Goal: Information Seeking & Learning: Learn about a topic

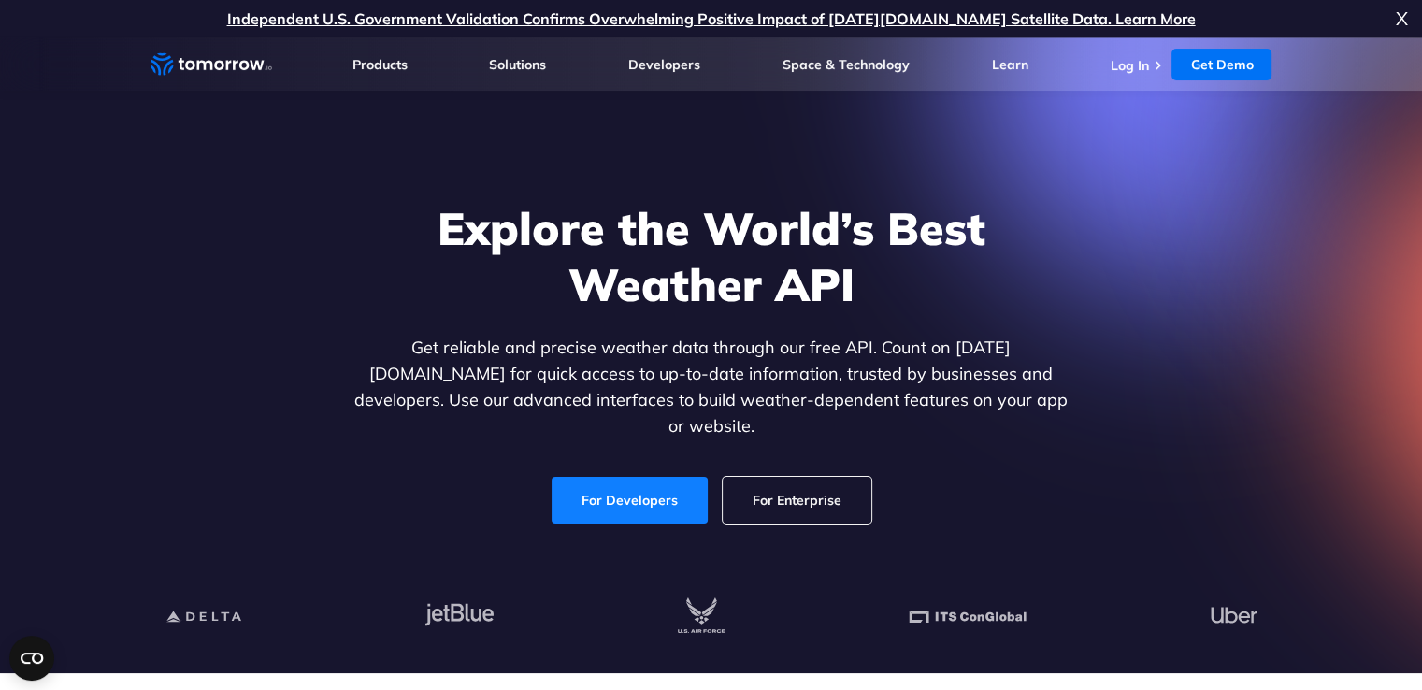
click at [621, 484] on link "For Developers" at bounding box center [630, 500] width 156 height 47
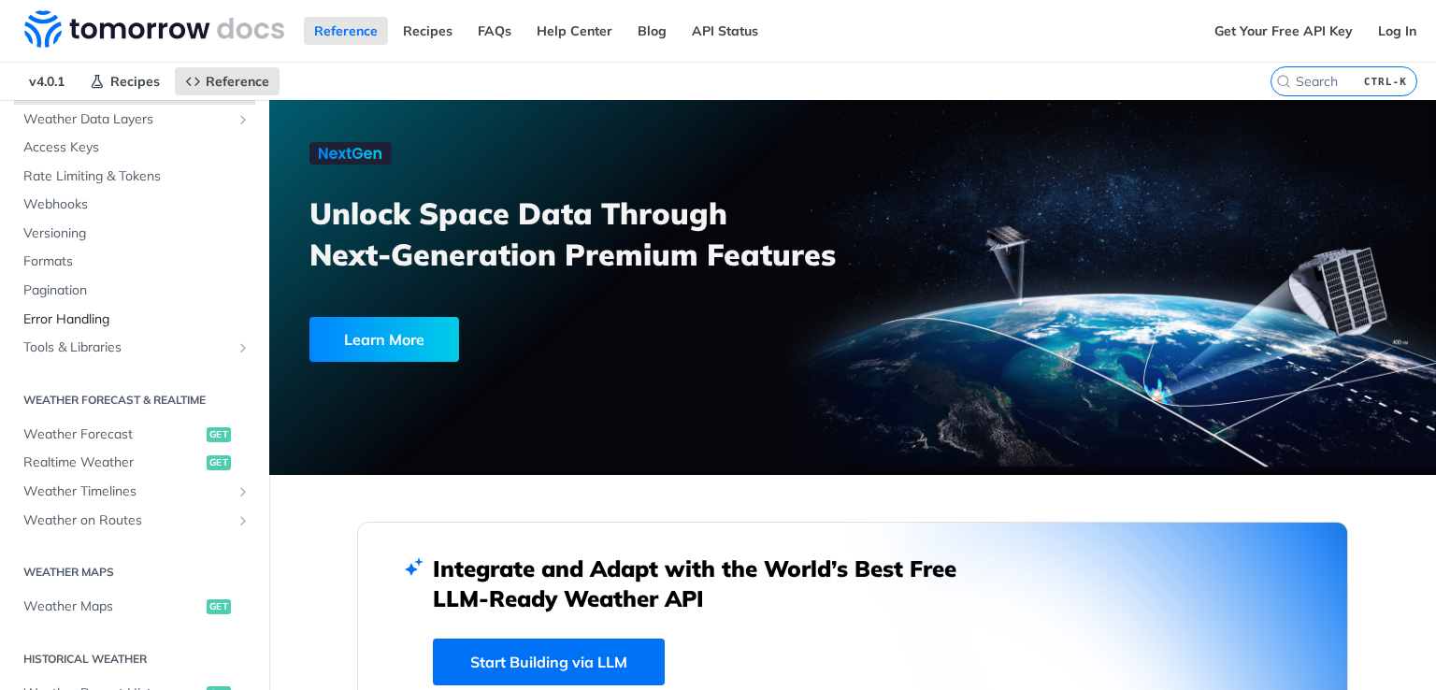
scroll to position [161, 0]
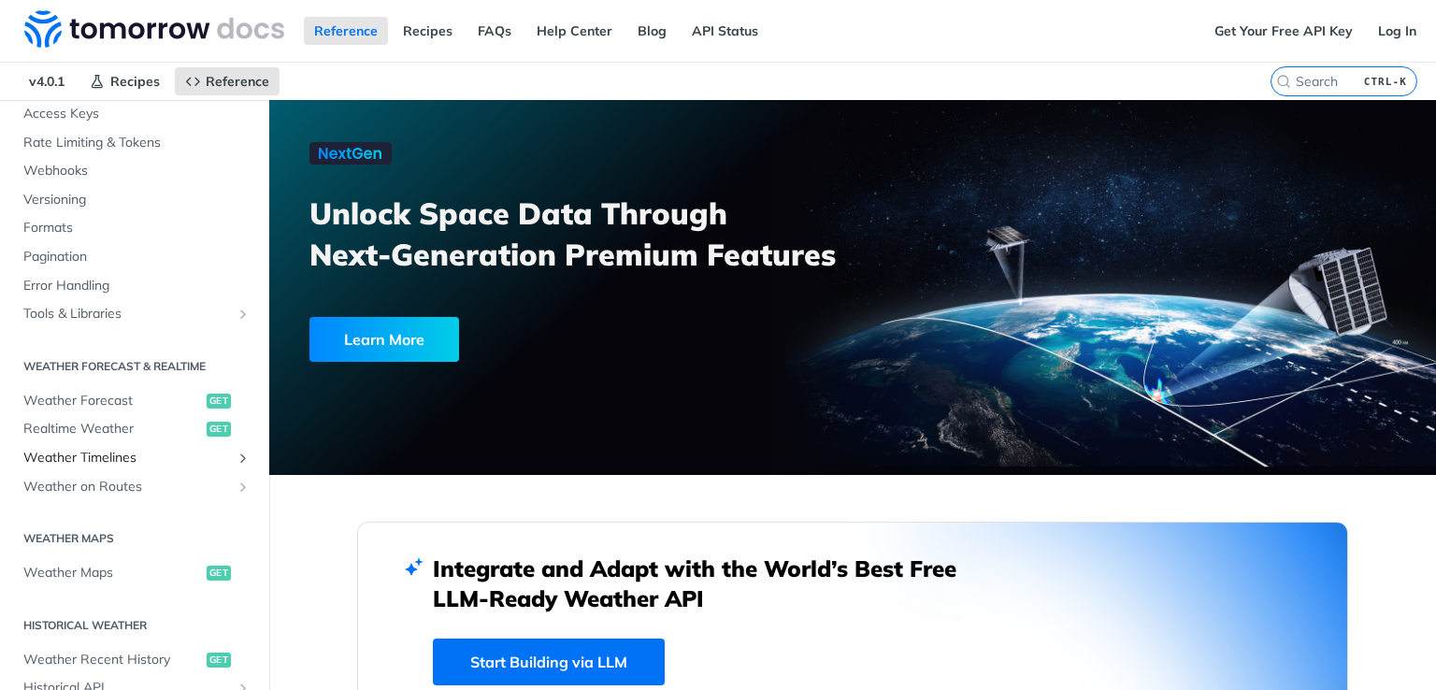
click at [151, 461] on span "Weather Timelines" at bounding box center [127, 458] width 208 height 19
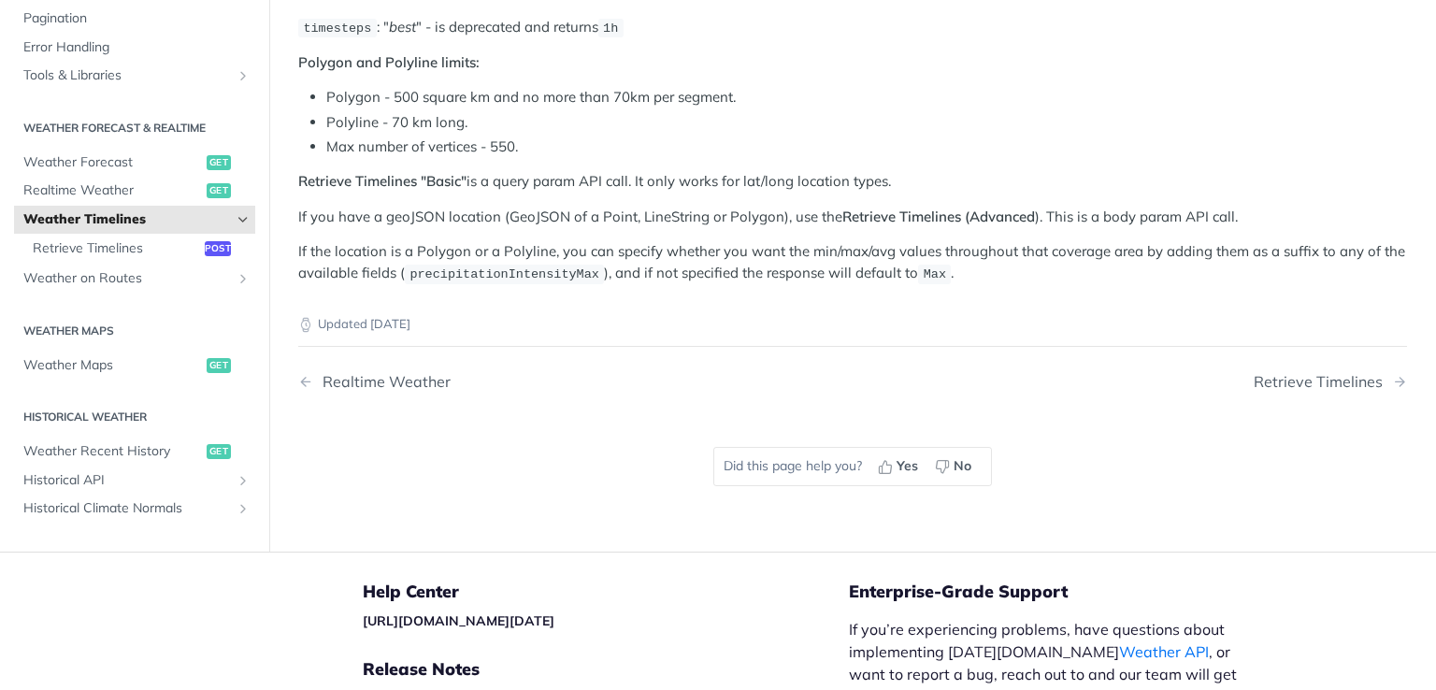
scroll to position [291, 0]
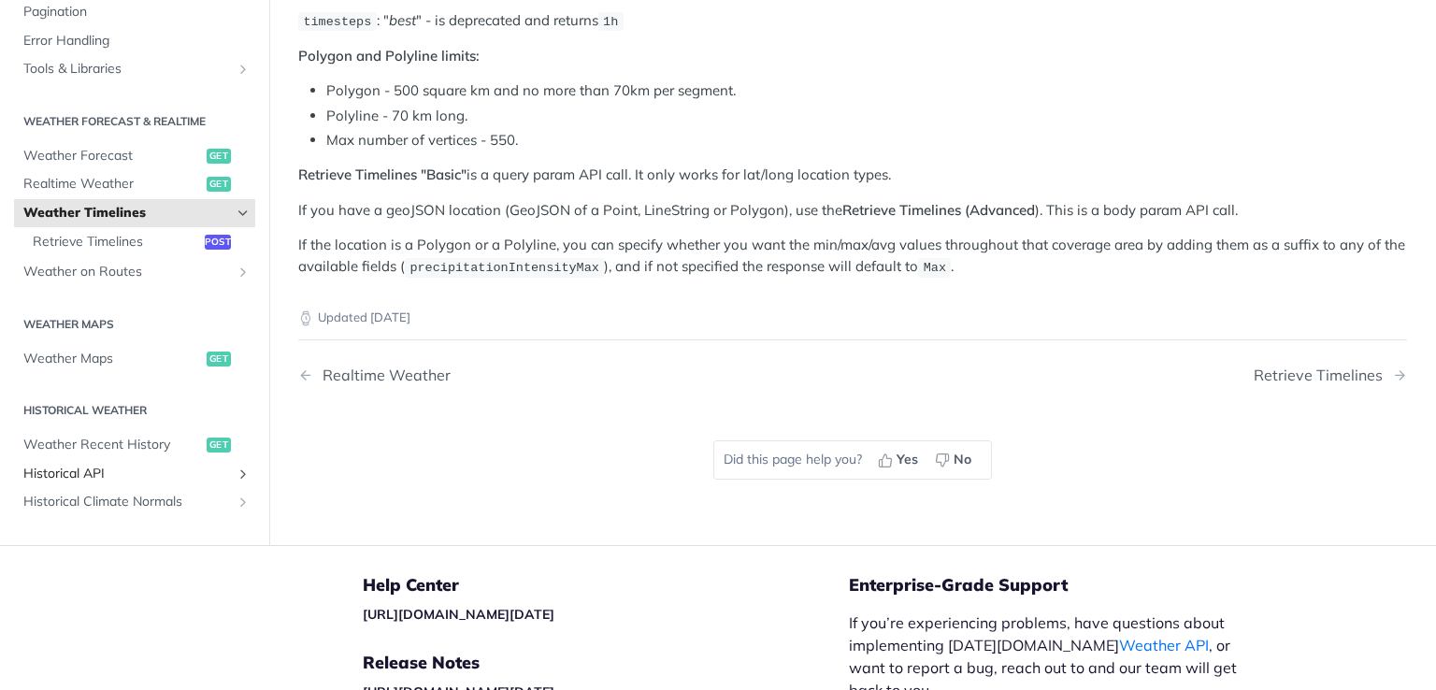
click at [91, 476] on span "Historical API" at bounding box center [127, 474] width 208 height 19
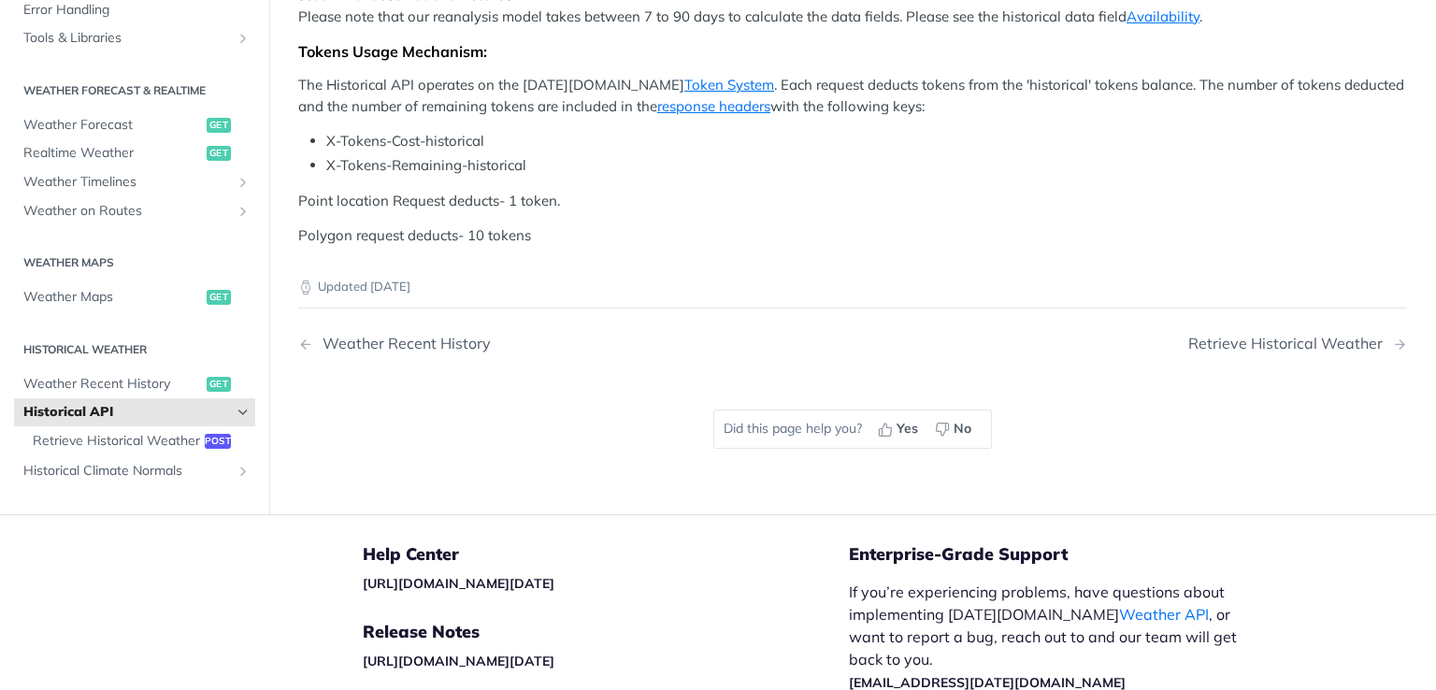
scroll to position [646, 0]
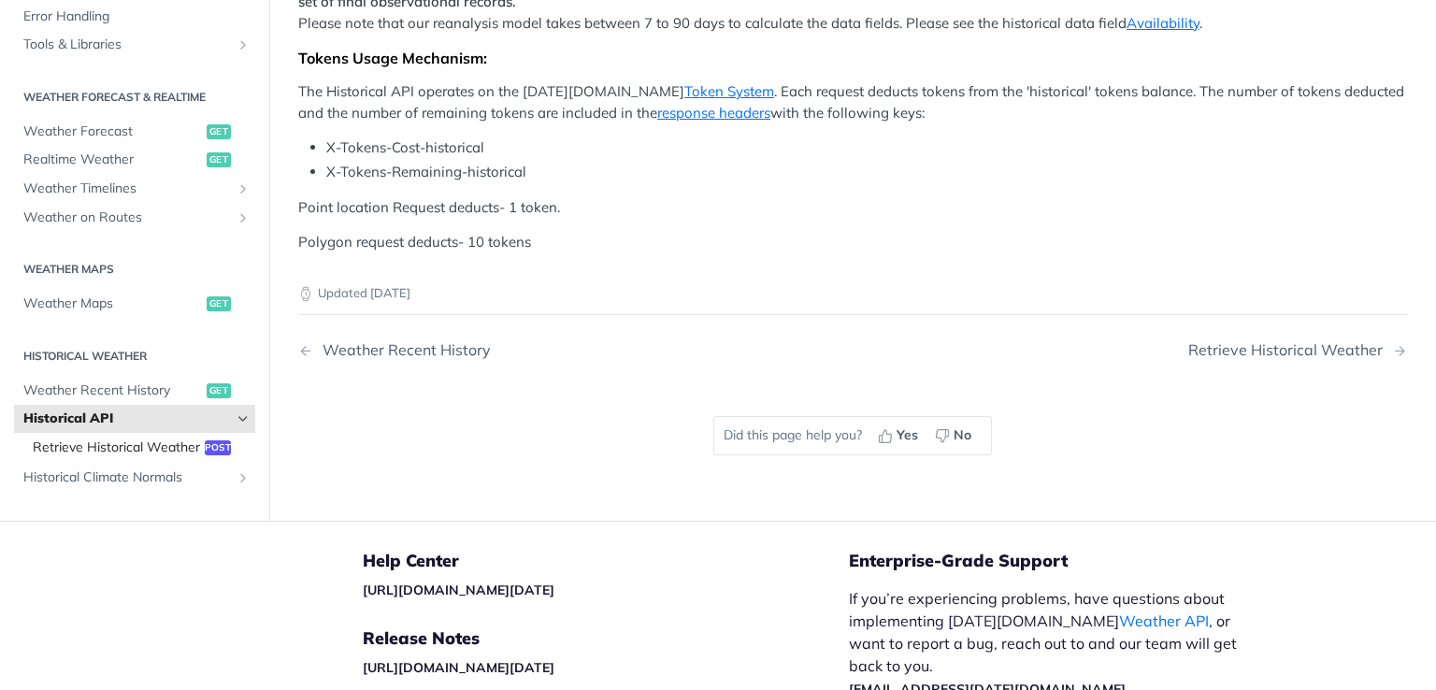
click at [131, 456] on span "Retrieve Historical Weather" at bounding box center [116, 447] width 167 height 19
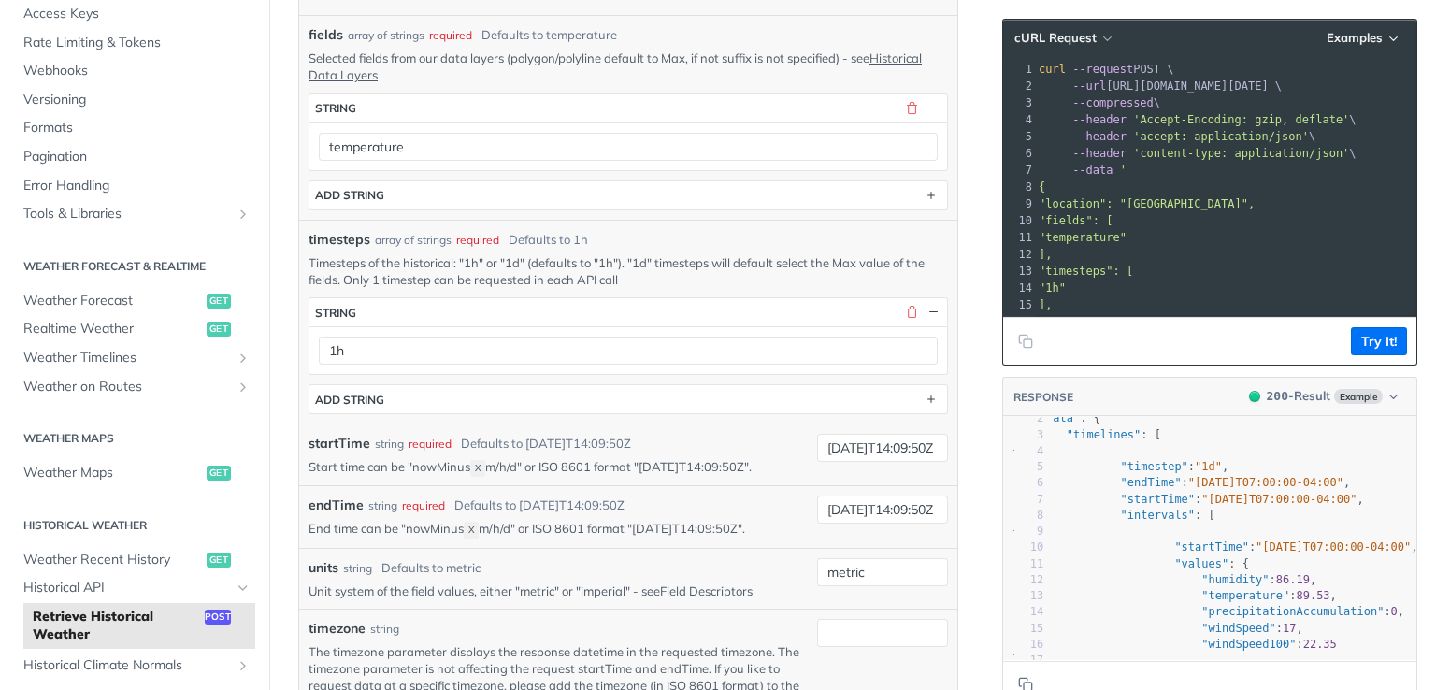
scroll to position [84, 0]
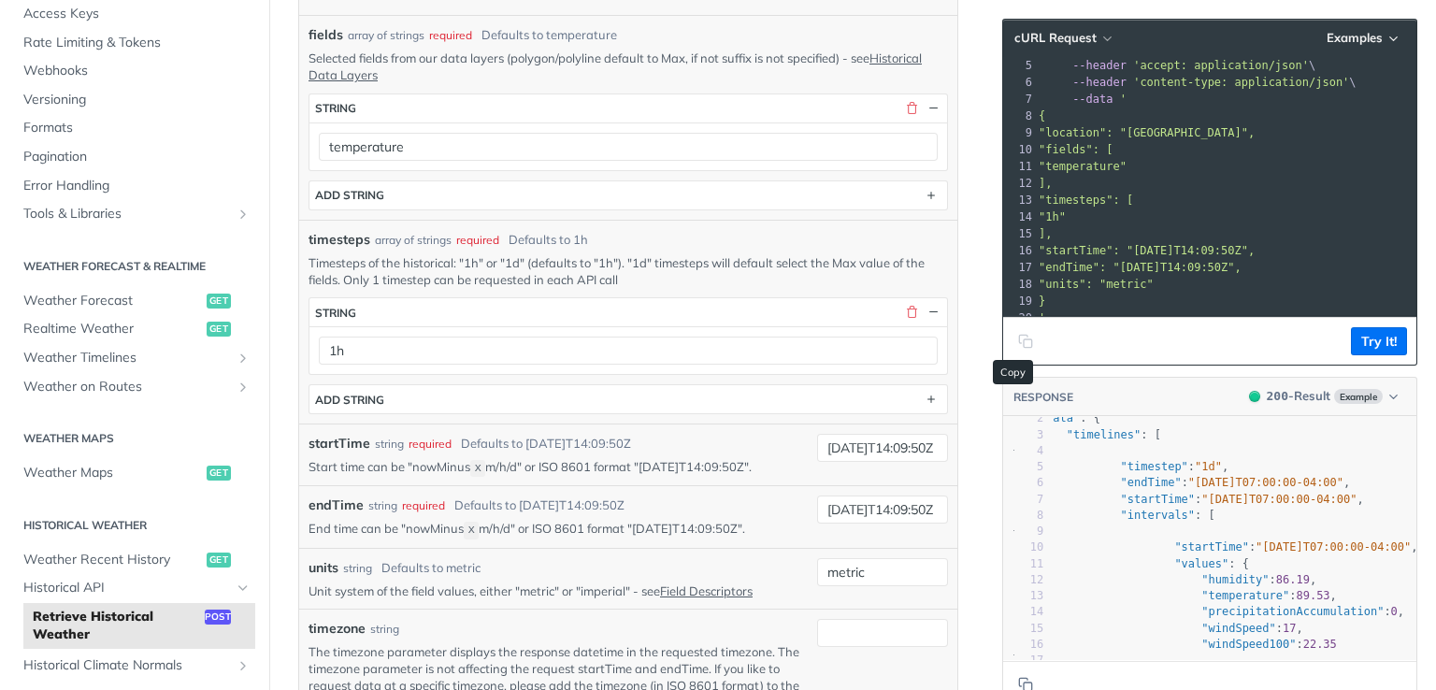
click at [1018, 338] on icon "Copy to clipboard" at bounding box center [1025, 341] width 15 height 15
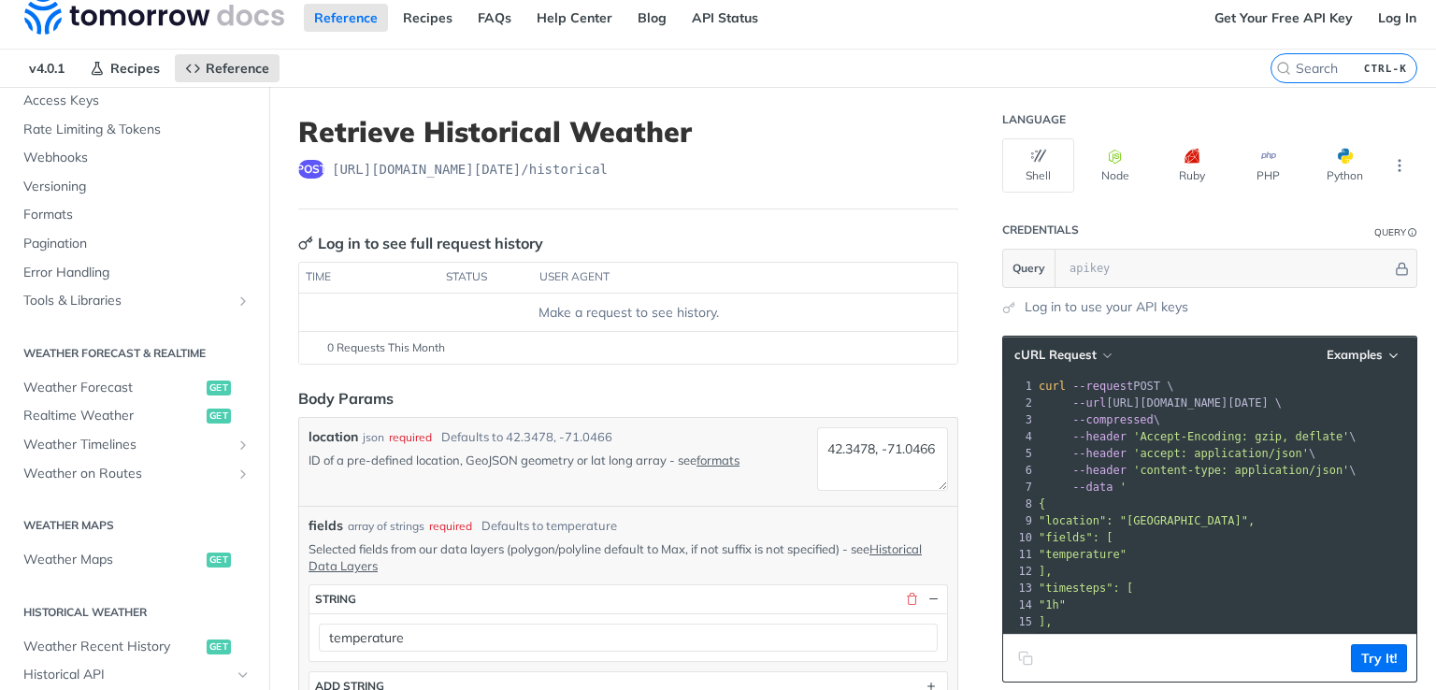
scroll to position [9, 0]
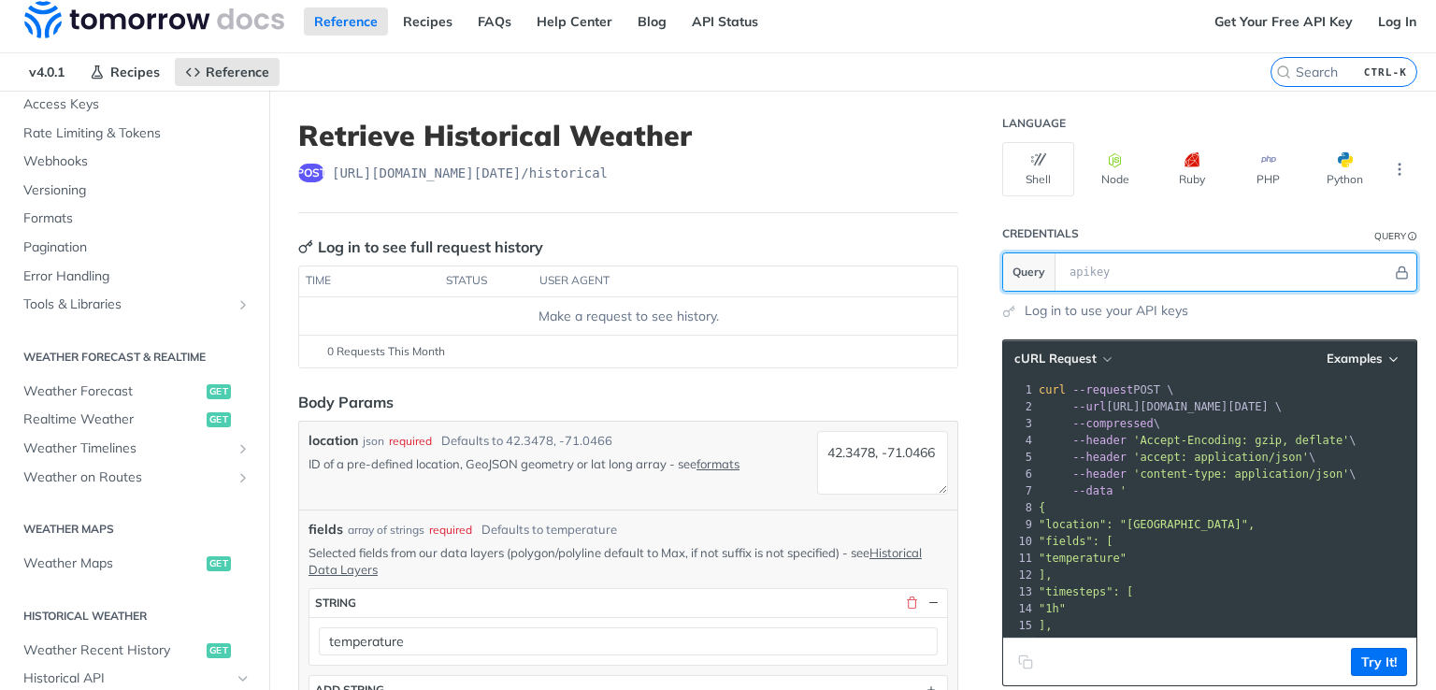
click at [1140, 265] on input "text" at bounding box center [1226, 271] width 332 height 37
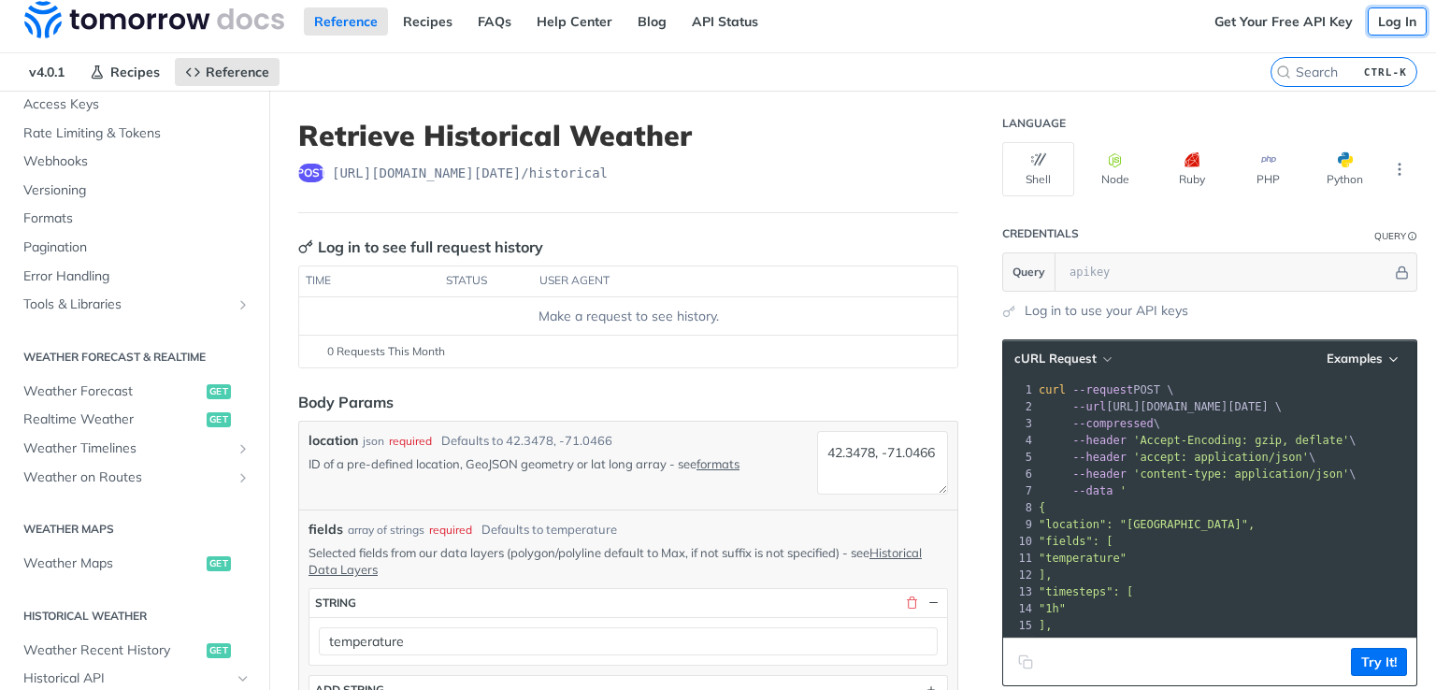
click at [1393, 12] on link "Log In" at bounding box center [1397, 21] width 59 height 28
